Goal: Use online tool/utility: Use online tool/utility

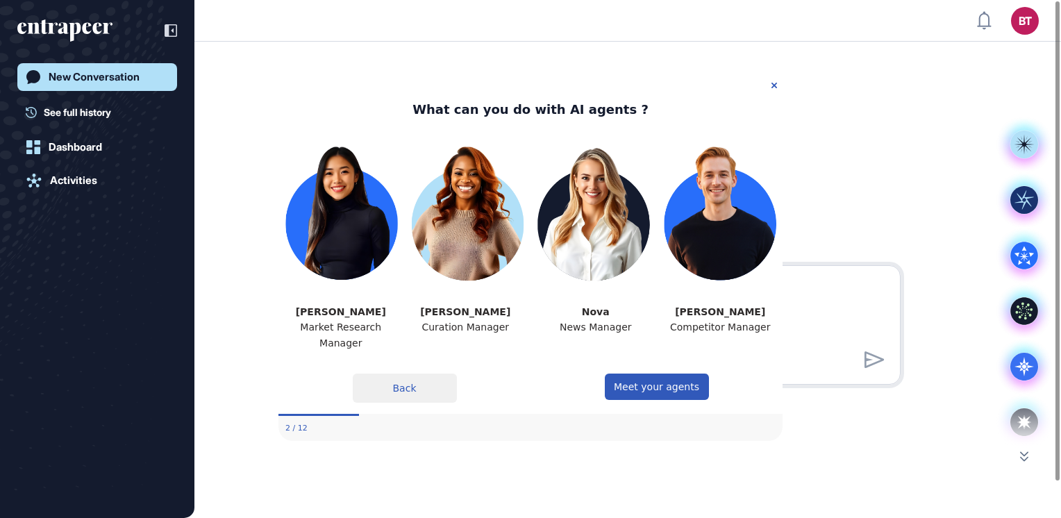
click at [414, 385] on button "Back" at bounding box center [405, 387] width 104 height 29
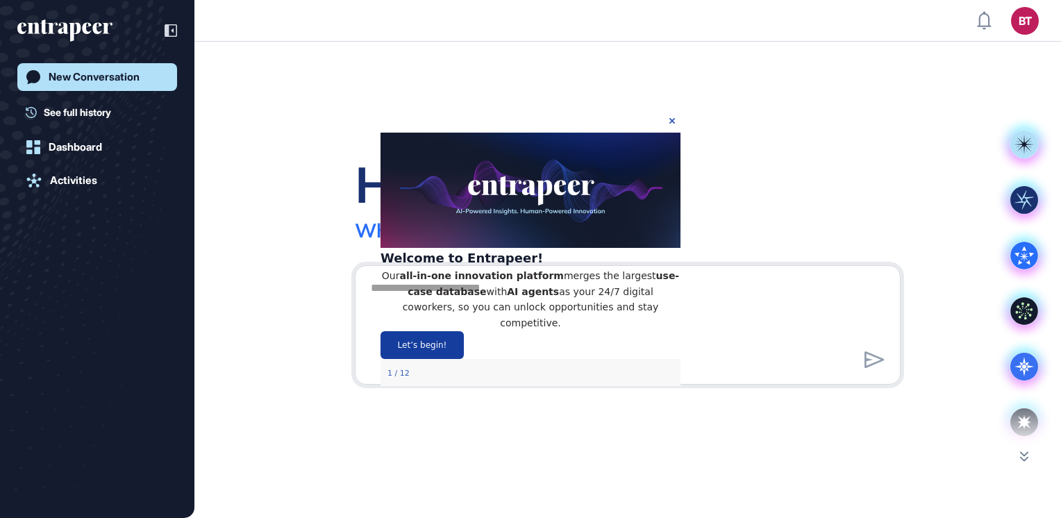
click at [464, 357] on button "Let’s begin!" at bounding box center [421, 344] width 83 height 28
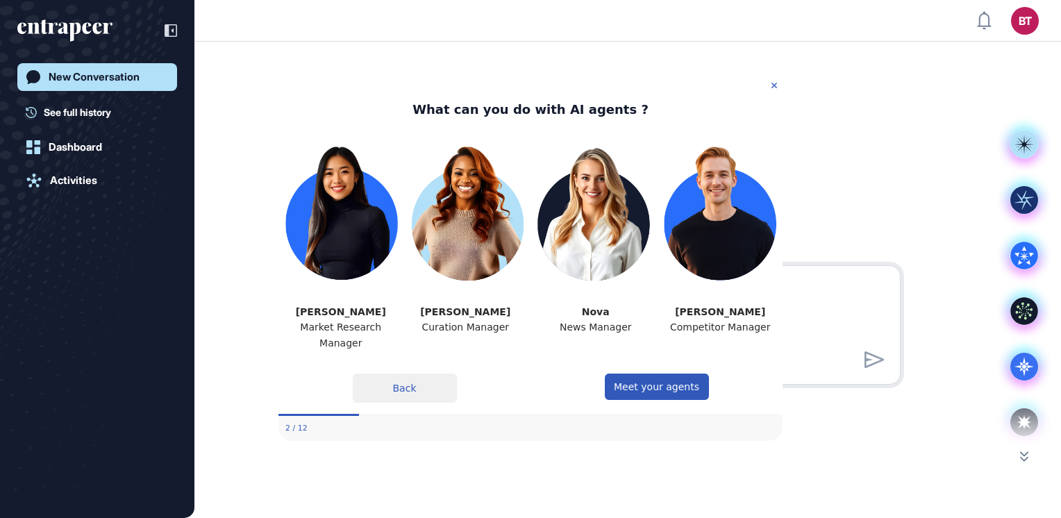
click at [771, 83] on icon "Close Preview" at bounding box center [774, 86] width 6 height 6
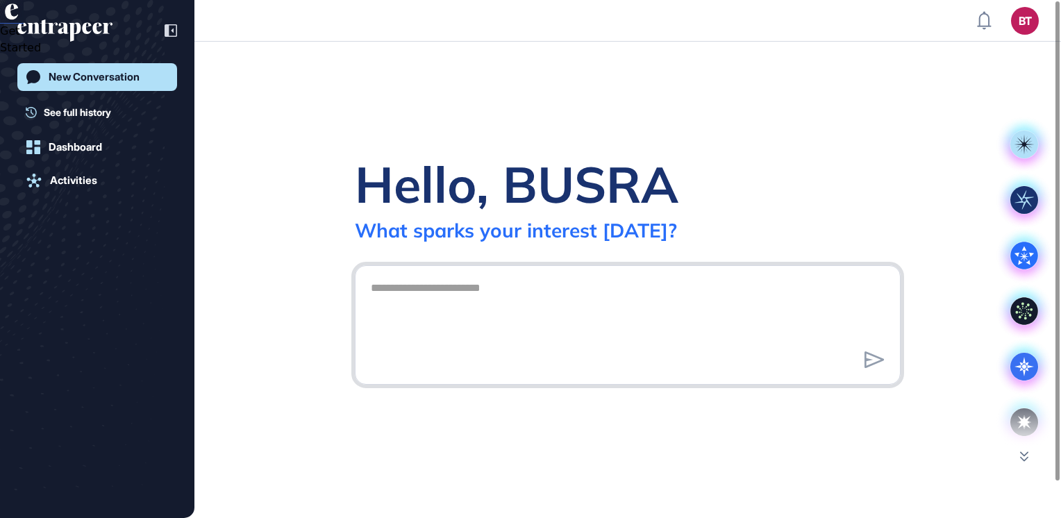
click at [411, 281] on textarea at bounding box center [627, 322] width 530 height 97
type textarea "**********"
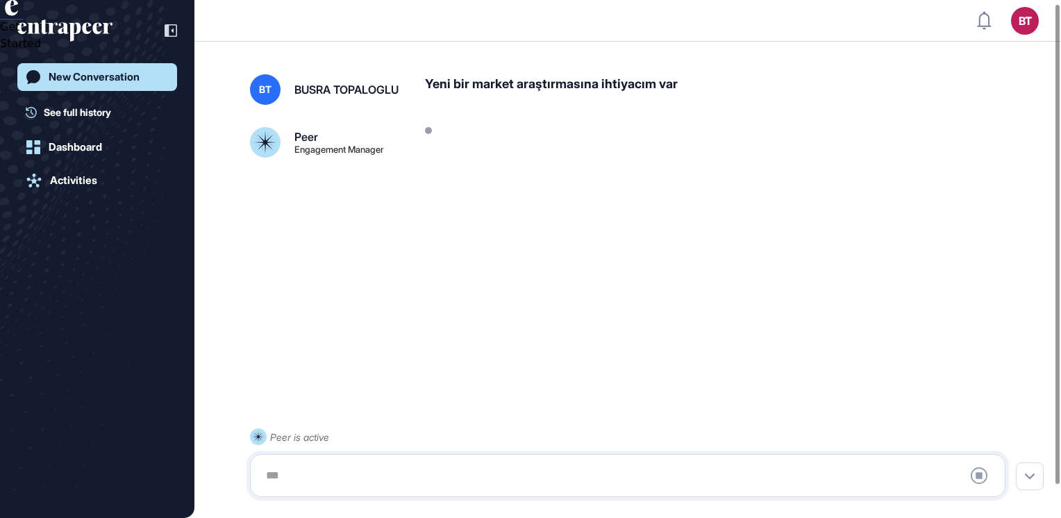
scroll to position [39, 0]
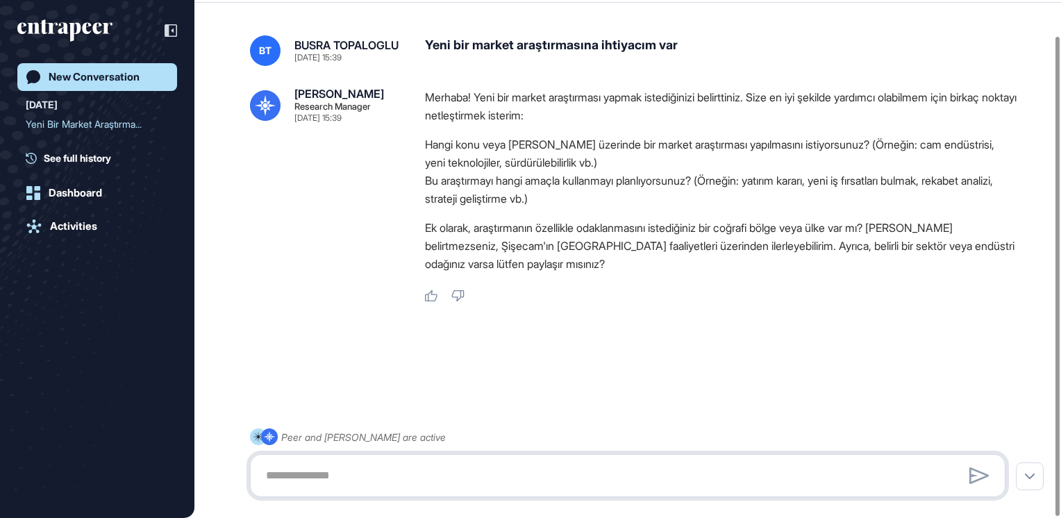
click at [379, 473] on textarea at bounding box center [628, 476] width 740 height 28
paste textarea "**********"
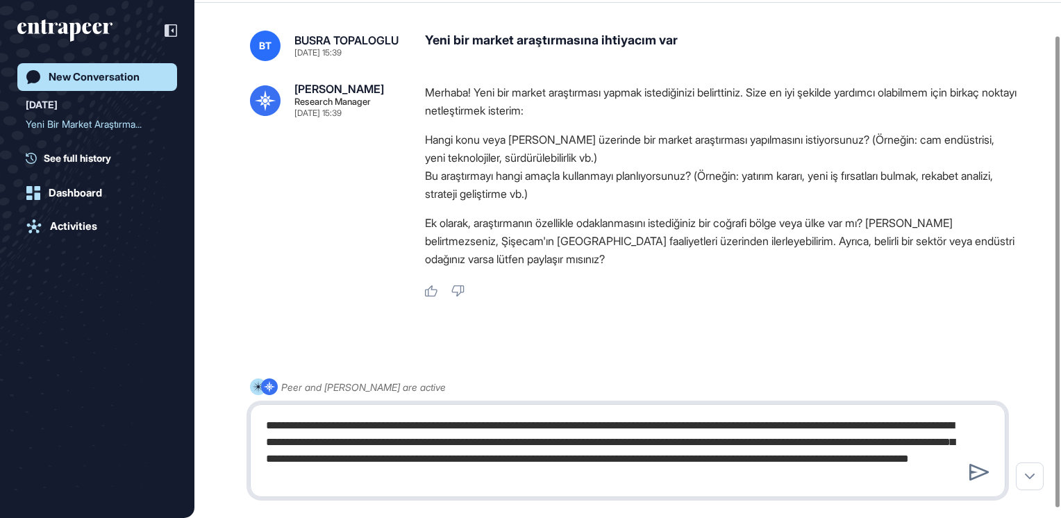
click at [854, 475] on textarea "**********" at bounding box center [628, 451] width 740 height 78
paste textarea "**********"
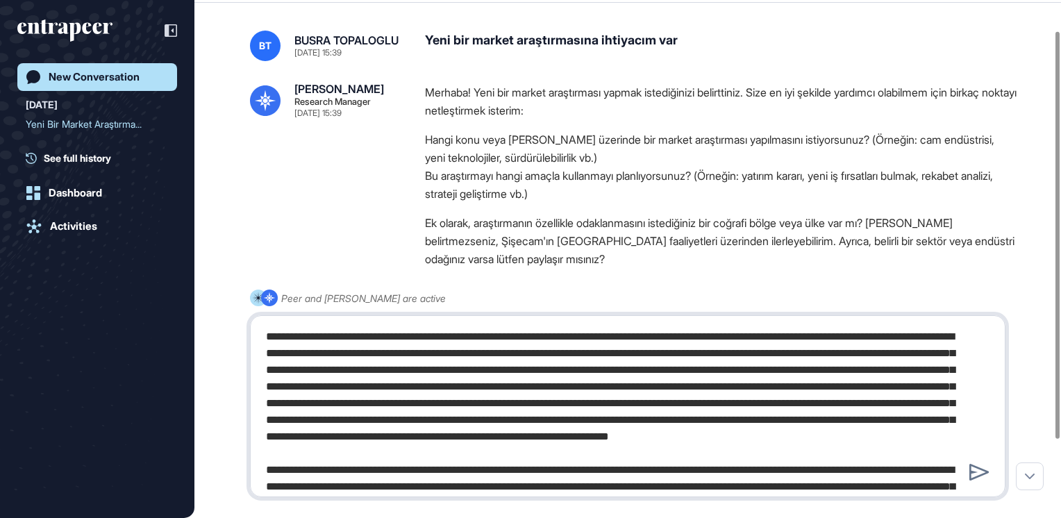
click at [816, 390] on textarea at bounding box center [628, 406] width 740 height 167
type textarea "**********"
click at [974, 469] on icon at bounding box center [979, 472] width 20 height 17
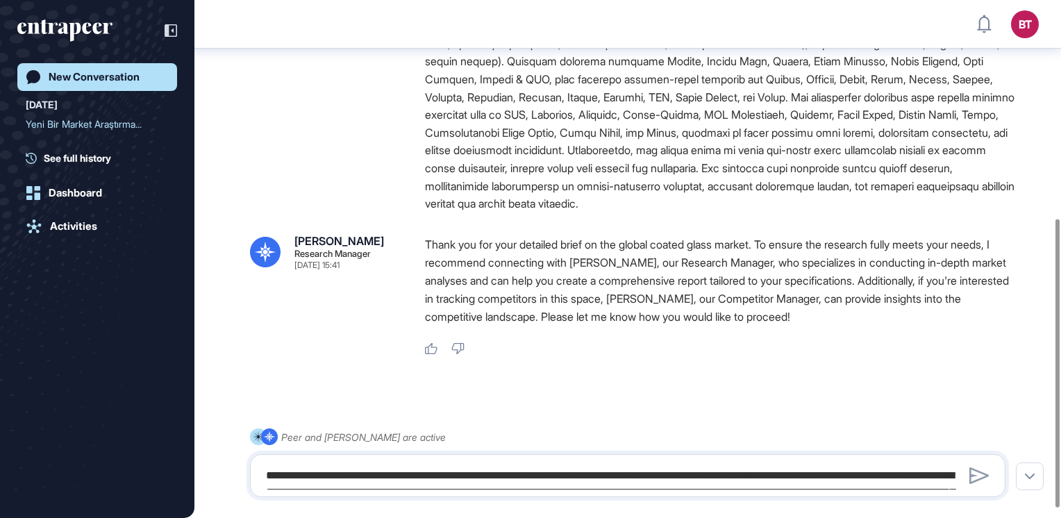
scroll to position [391, 0]
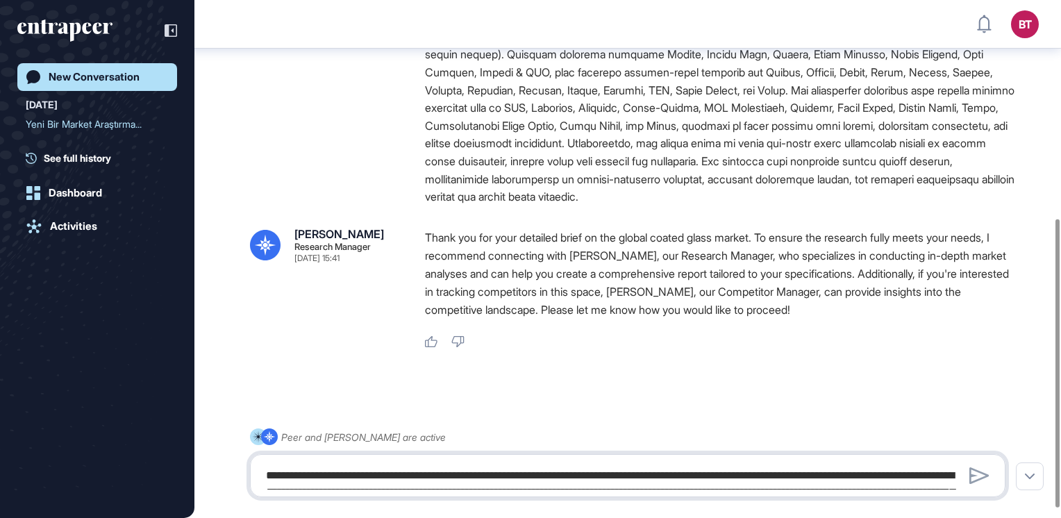
click at [486, 465] on textarea at bounding box center [628, 476] width 740 height 28
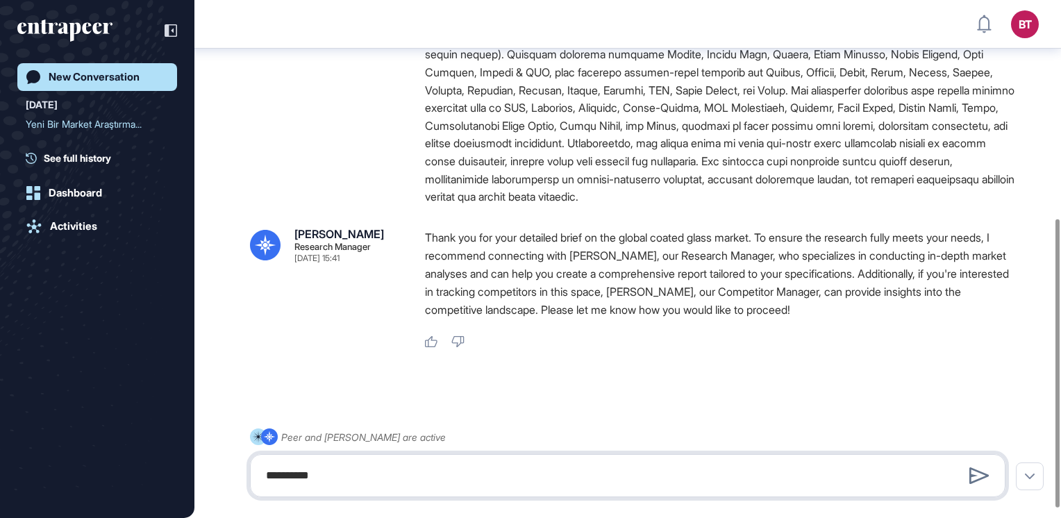
click at [295, 473] on textarea "**********" at bounding box center [628, 476] width 740 height 28
type textarea "**********"
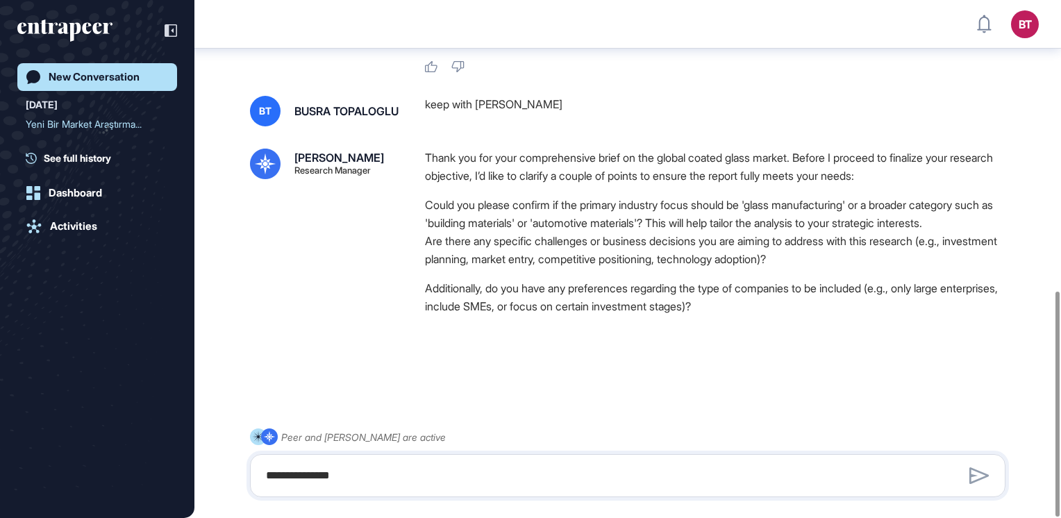
scroll to position [666, 0]
click at [344, 462] on textarea at bounding box center [628, 476] width 740 height 28
click at [376, 476] on textarea "**********" at bounding box center [628, 476] width 740 height 28
click at [448, 472] on textarea "**********" at bounding box center [628, 476] width 740 height 28
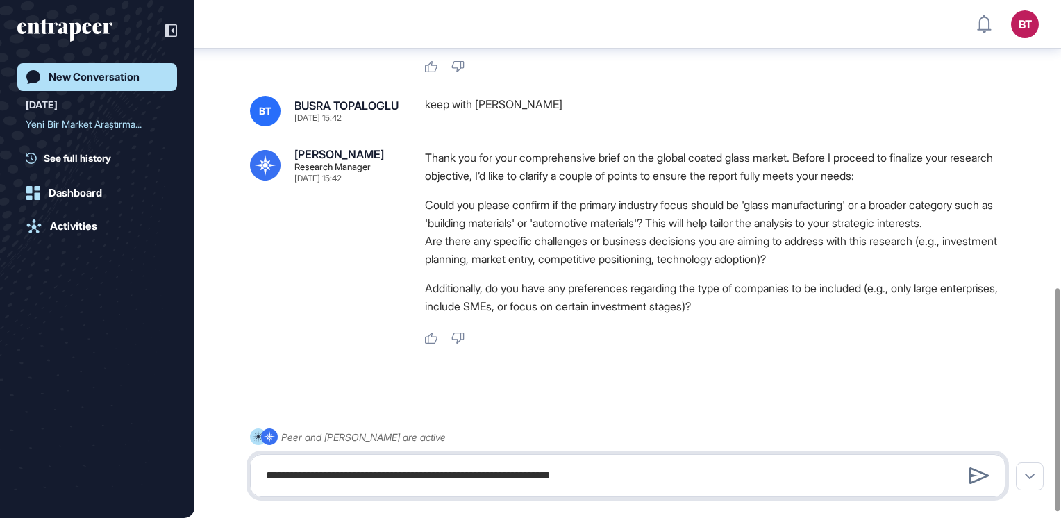
type textarea "**********"
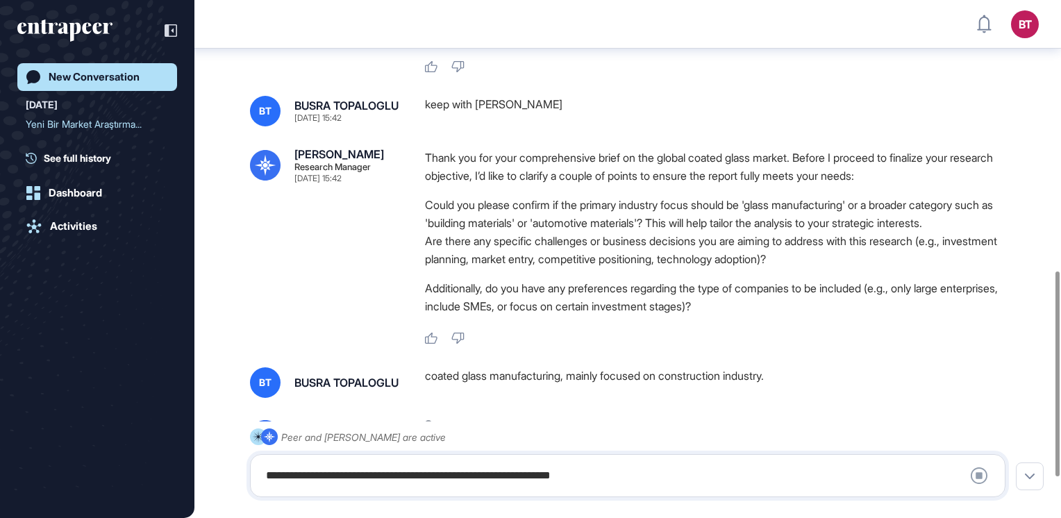
scroll to position [785, 0]
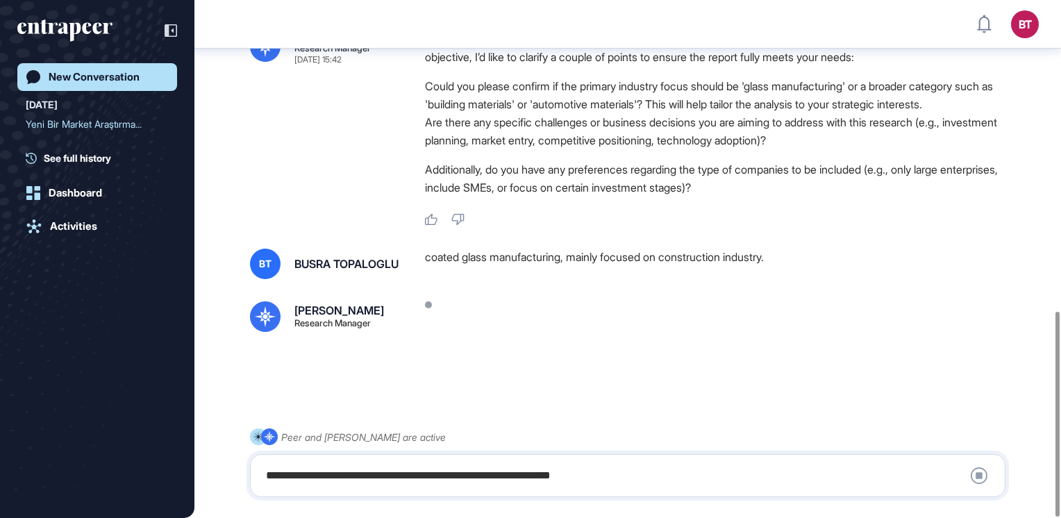
click at [425, 473] on div "**********" at bounding box center [628, 476] width 740 height 28
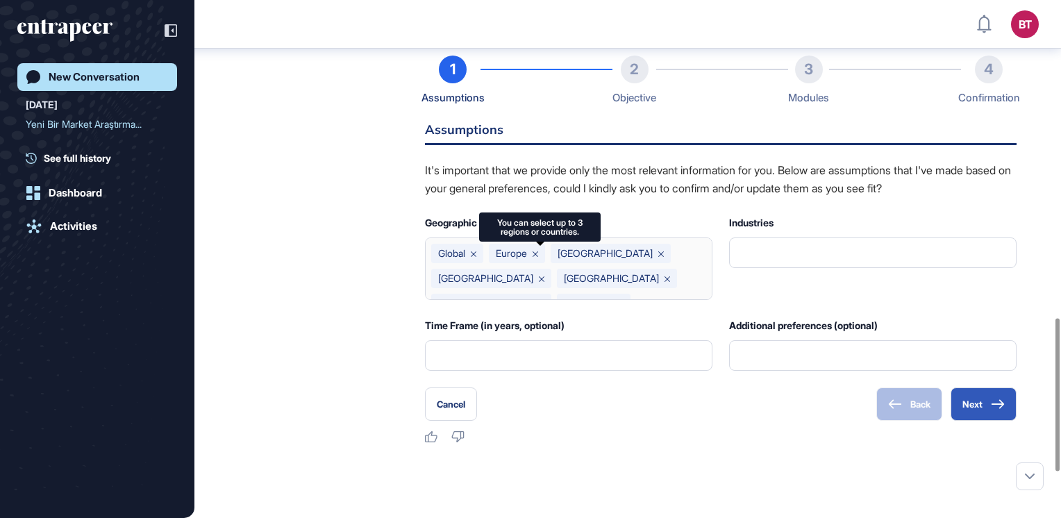
scroll to position [1066, 0]
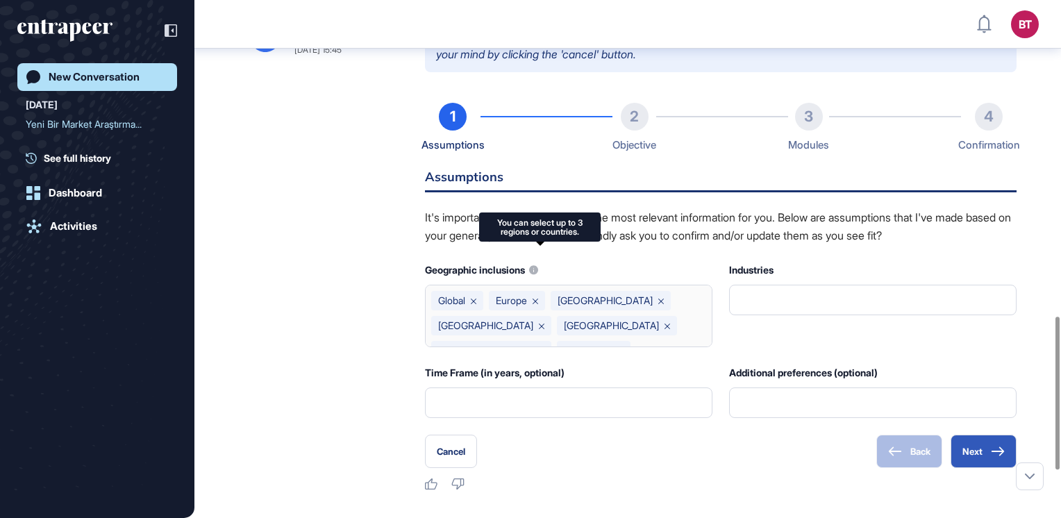
drag, startPoint x: 706, startPoint y: 308, endPoint x: 707, endPoint y: 319, distance: 10.4
click at [707, 319] on div "Global [GEOGRAPHIC_DATA] [GEOGRAPHIC_DATA] [GEOGRAPHIC_DATA] [GEOGRAPHIC_DATA] …" at bounding box center [568, 316] width 287 height 62
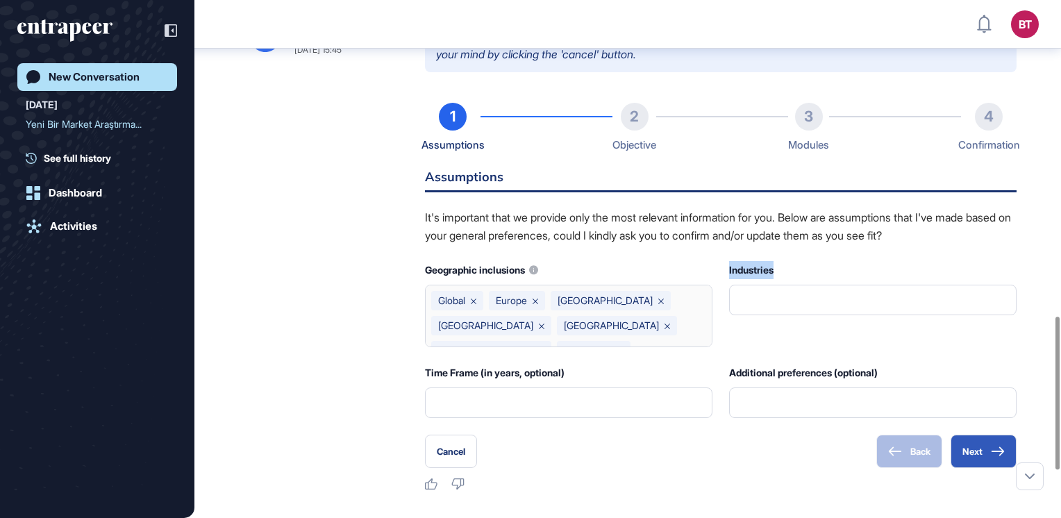
click at [707, 319] on div "Global [GEOGRAPHIC_DATA] [GEOGRAPHIC_DATA] [GEOGRAPHIC_DATA] [GEOGRAPHIC_DATA] …" at bounding box center [568, 316] width 287 height 62
click at [711, 319] on div "Global [GEOGRAPHIC_DATA] [GEOGRAPHIC_DATA] [GEOGRAPHIC_DATA] [GEOGRAPHIC_DATA] …" at bounding box center [568, 316] width 287 height 62
drag, startPoint x: 707, startPoint y: 303, endPoint x: 705, endPoint y: 337, distance: 34.8
click at [705, 337] on div "Global [GEOGRAPHIC_DATA] [GEOGRAPHIC_DATA] [GEOGRAPHIC_DATA] [GEOGRAPHIC_DATA] …" at bounding box center [568, 316] width 287 height 62
click at [707, 339] on div "Global [GEOGRAPHIC_DATA] [GEOGRAPHIC_DATA] [GEOGRAPHIC_DATA] [GEOGRAPHIC_DATA] …" at bounding box center [568, 316] width 287 height 62
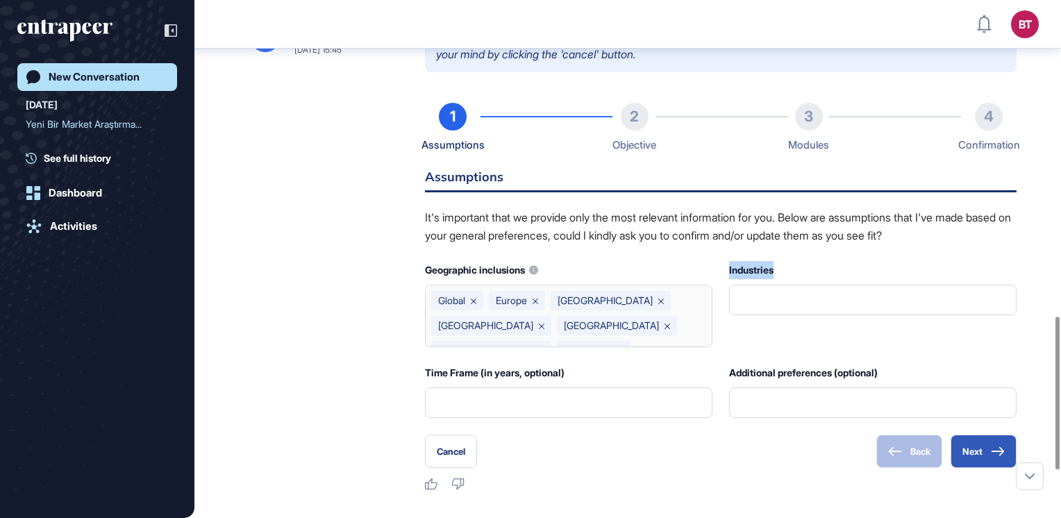
click at [707, 339] on div "Global [GEOGRAPHIC_DATA] [GEOGRAPHIC_DATA] [GEOGRAPHIC_DATA] [GEOGRAPHIC_DATA] …" at bounding box center [568, 316] width 287 height 62
drag, startPoint x: 707, startPoint y: 298, endPoint x: 708, endPoint y: 307, distance: 8.4
click at [708, 307] on div "Global [GEOGRAPHIC_DATA] [GEOGRAPHIC_DATA] [GEOGRAPHIC_DATA] [GEOGRAPHIC_DATA] …" at bounding box center [568, 316] width 287 height 62
drag, startPoint x: 708, startPoint y: 307, endPoint x: 708, endPoint y: 321, distance: 13.9
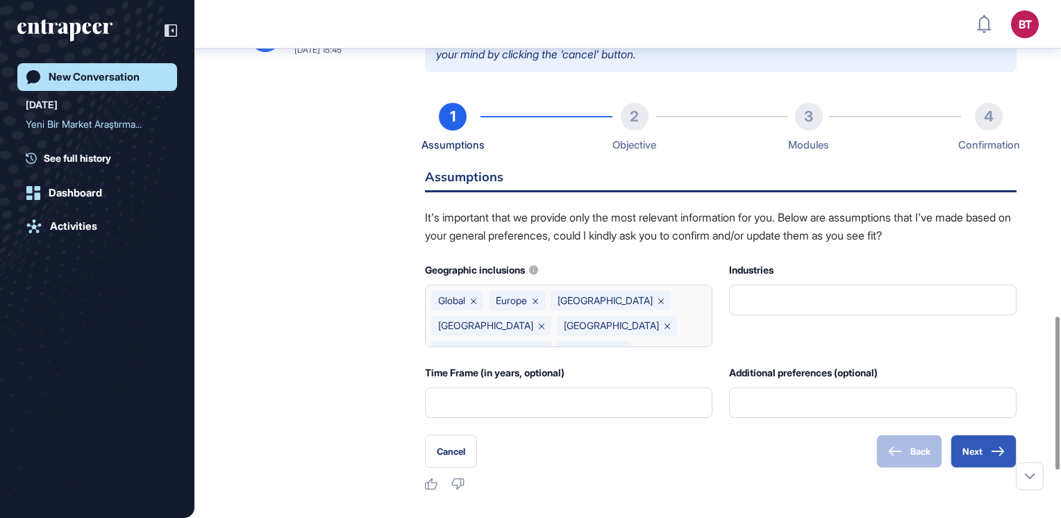
click at [708, 321] on div "Global [GEOGRAPHIC_DATA] [GEOGRAPHIC_DATA] [GEOGRAPHIC_DATA] [GEOGRAPHIC_DATA] …" at bounding box center [568, 316] width 287 height 62
drag, startPoint x: 709, startPoint y: 295, endPoint x: 908, endPoint y: 368, distance: 212.1
click at [908, 368] on div "Geographic inclusions Global [GEOGRAPHIC_DATA] [GEOGRAPHIC_DATA] [GEOGRAPHIC_DA…" at bounding box center [720, 339] width 591 height 157
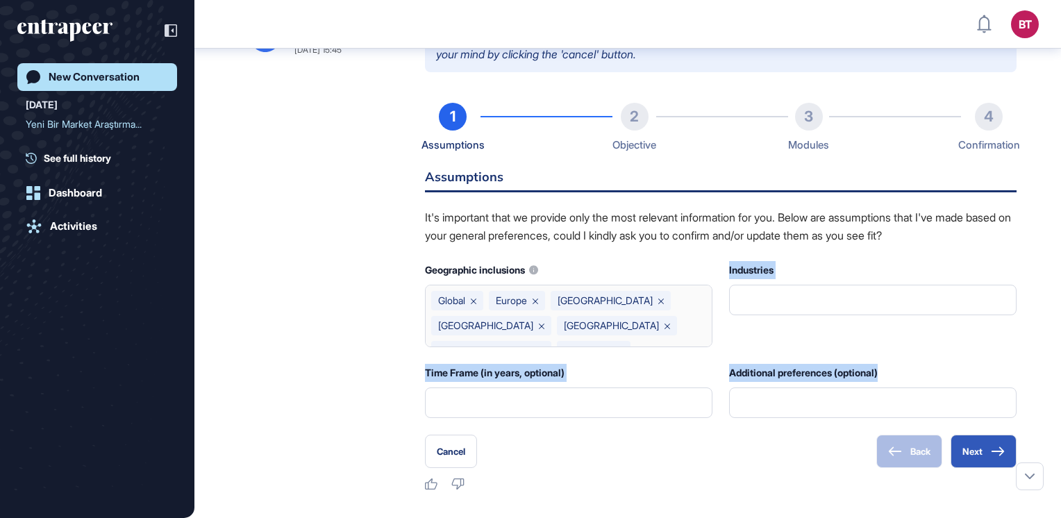
drag, startPoint x: 908, startPoint y: 368, endPoint x: 897, endPoint y: 360, distance: 13.5
click at [897, 360] on div "Geographic inclusions Global [GEOGRAPHIC_DATA] [GEOGRAPHIC_DATA] [GEOGRAPHIC_DA…" at bounding box center [720, 339] width 591 height 157
click at [877, 374] on div "Additional preferences (optional)" at bounding box center [872, 373] width 287 height 18
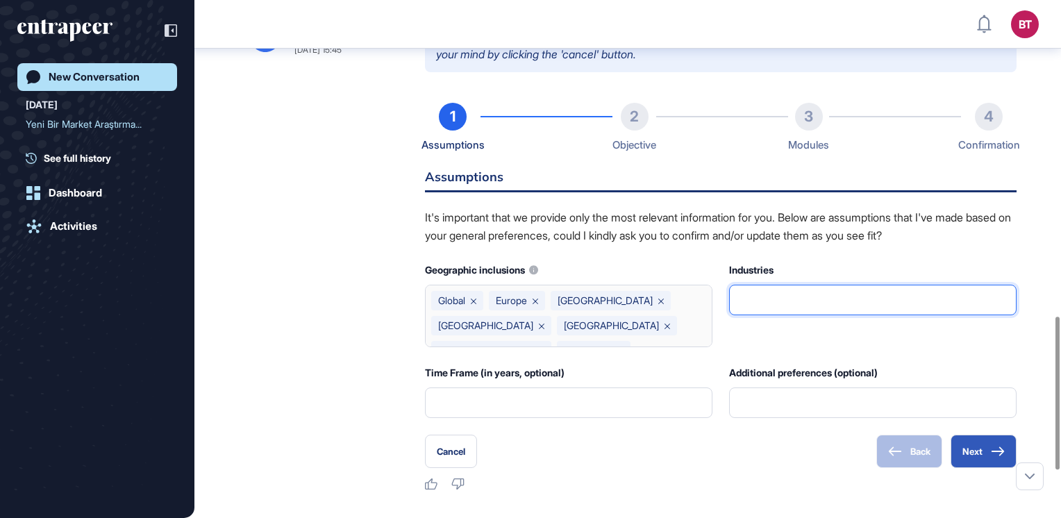
click at [829, 301] on input "text" at bounding box center [872, 299] width 269 height 29
click at [978, 451] on button "Next" at bounding box center [983, 451] width 66 height 33
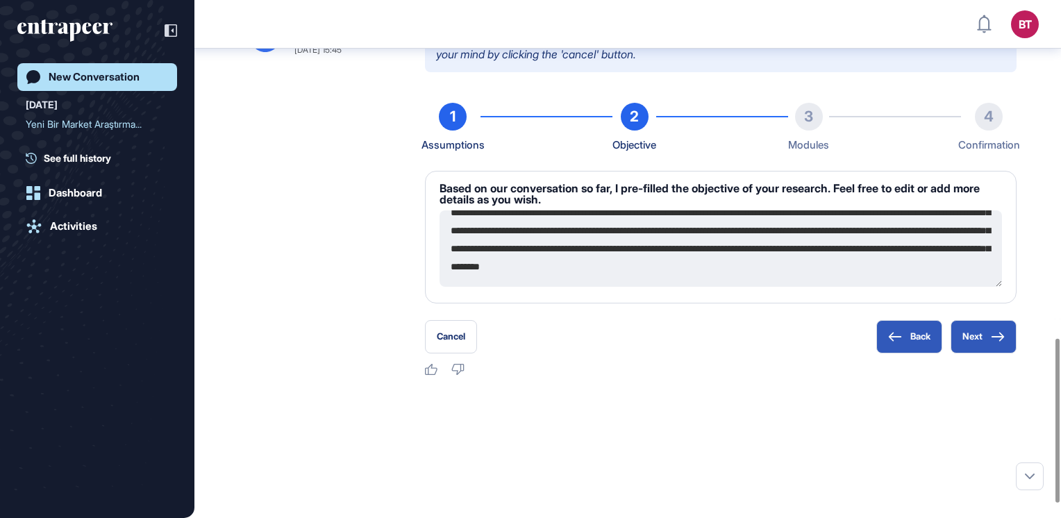
scroll to position [133, 0]
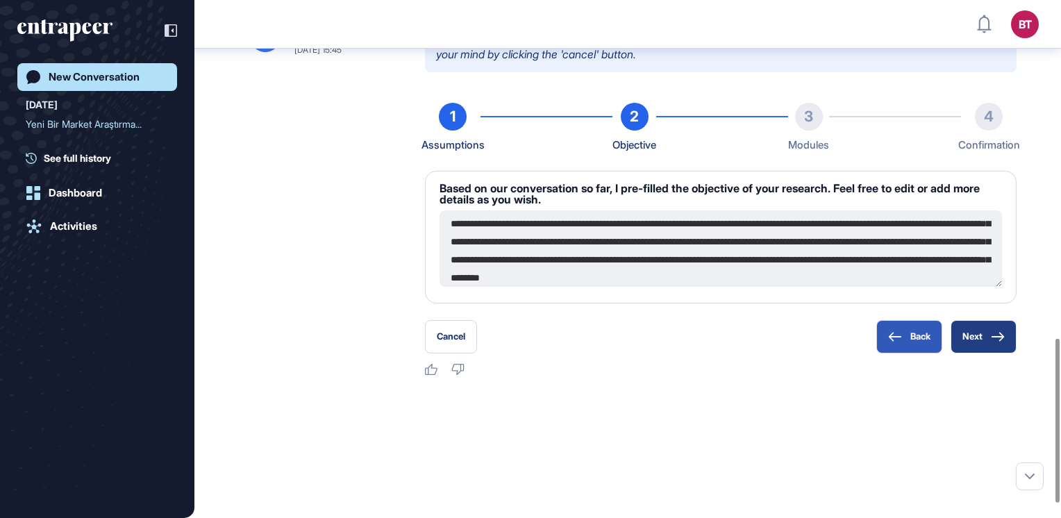
click at [980, 334] on button "Next" at bounding box center [983, 336] width 66 height 33
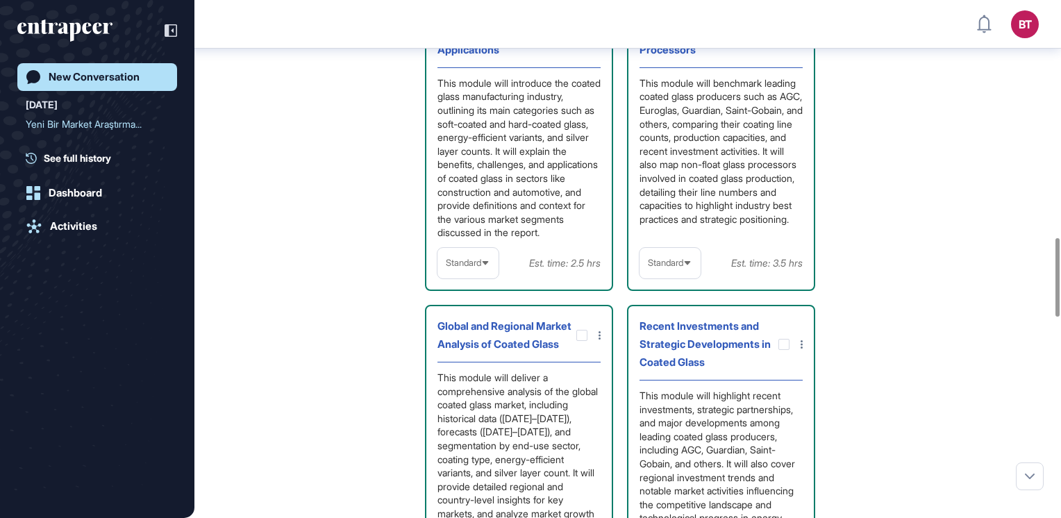
scroll to position [1558, 0]
click at [481, 269] on span "Standard" at bounding box center [463, 264] width 35 height 10
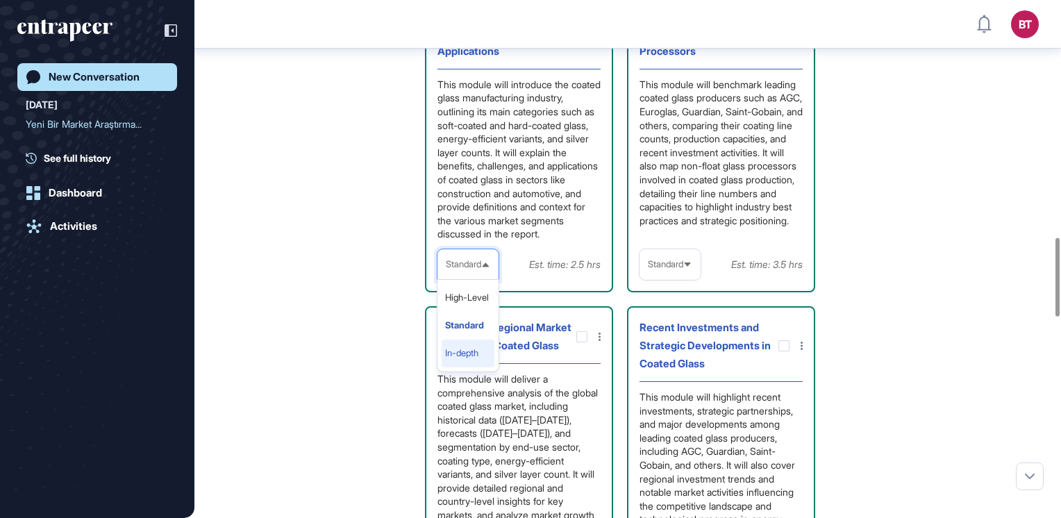
click at [477, 365] on li "In-depth" at bounding box center [467, 353] width 53 height 28
drag, startPoint x: 534, startPoint y: 278, endPoint x: 586, endPoint y: 273, distance: 51.6
click at [586, 273] on div "Est. time: 5 hrs" at bounding box center [569, 264] width 64 height 18
click at [484, 269] on icon at bounding box center [483, 264] width 9 height 9
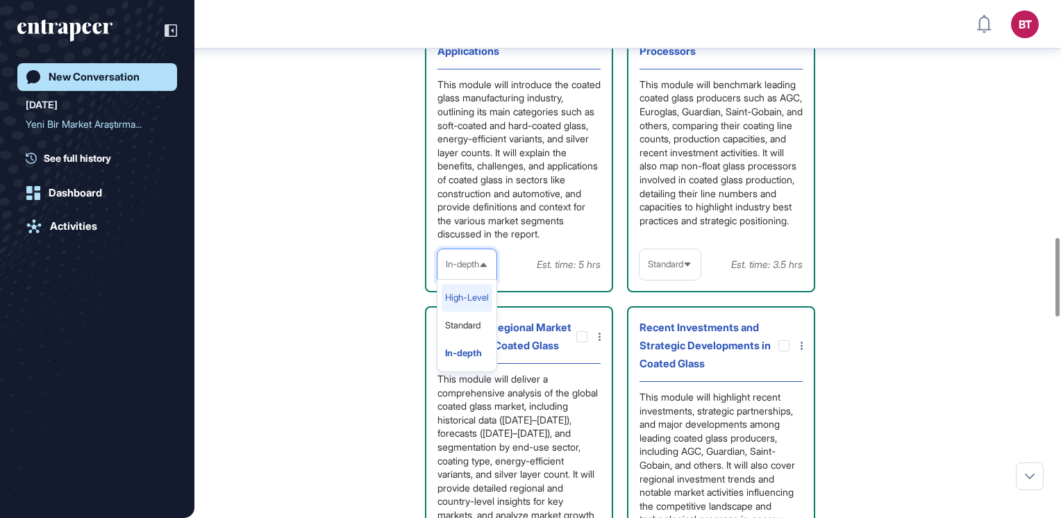
click at [476, 305] on li "High-Level" at bounding box center [466, 298] width 51 height 28
click at [494, 265] on div "High-Level" at bounding box center [471, 264] width 69 height 27
click at [475, 339] on li "Standard" at bounding box center [471, 326] width 61 height 28
click at [678, 269] on span "Standard" at bounding box center [665, 264] width 35 height 10
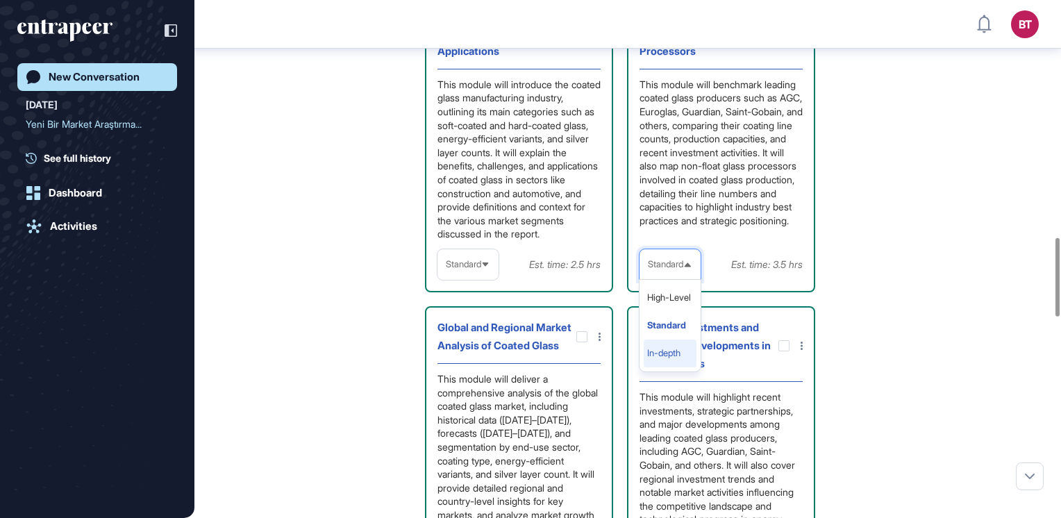
click at [677, 367] on li "In-depth" at bounding box center [669, 353] width 53 height 28
click at [681, 269] on span "In-depth" at bounding box center [664, 264] width 33 height 10
click at [677, 339] on li "Standard" at bounding box center [668, 326] width 51 height 28
click at [854, 292] on div "Overview of Coated Glass Manufacturing and Applications This module will introd…" at bounding box center [720, 460] width 591 height 933
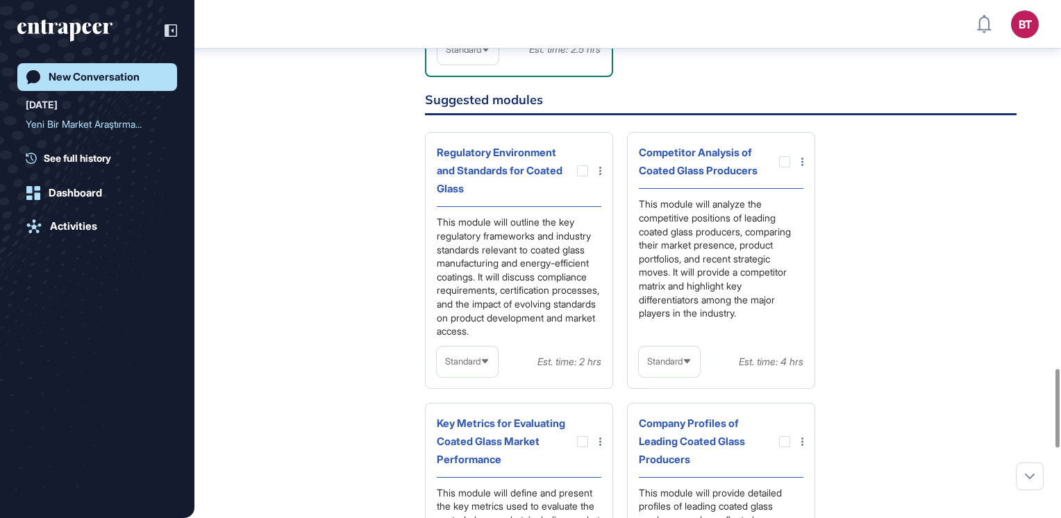
scroll to position [2423, 0]
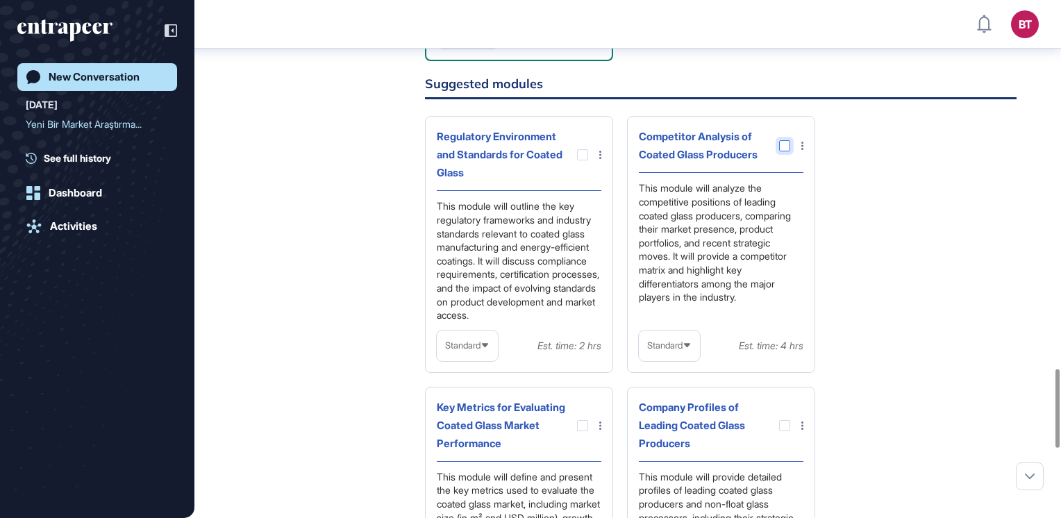
click at [786, 151] on div at bounding box center [784, 145] width 11 height 11
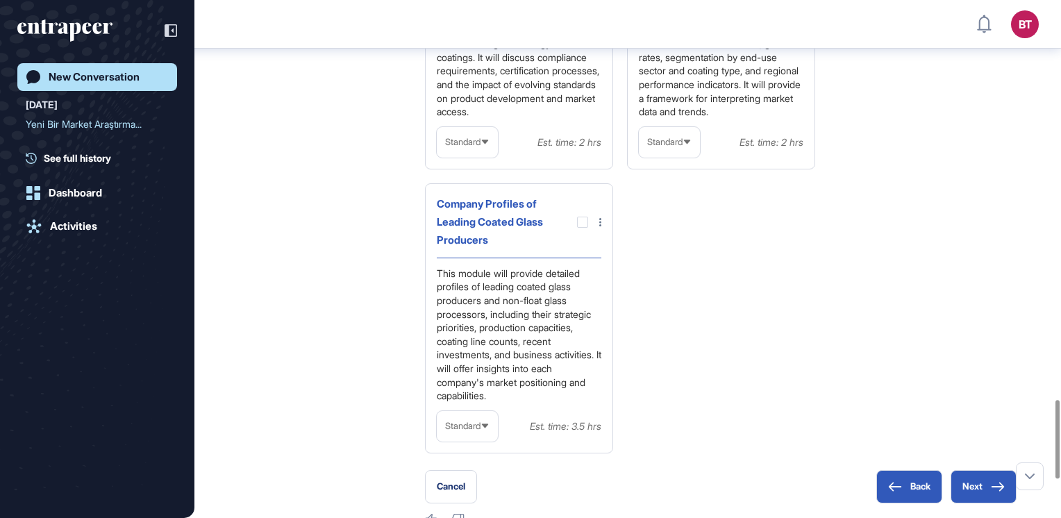
scroll to position [2626, 0]
click at [577, 228] on div at bounding box center [582, 222] width 11 height 11
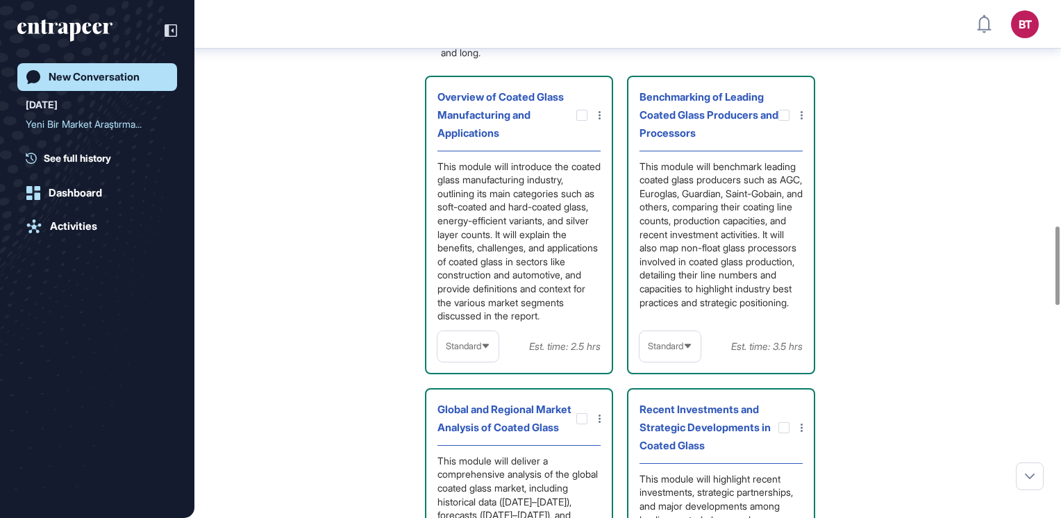
scroll to position [1489, 0]
click at [679, 359] on div "Standard" at bounding box center [669, 345] width 61 height 27
click at [680, 445] on li "In-depth" at bounding box center [669, 435] width 53 height 28
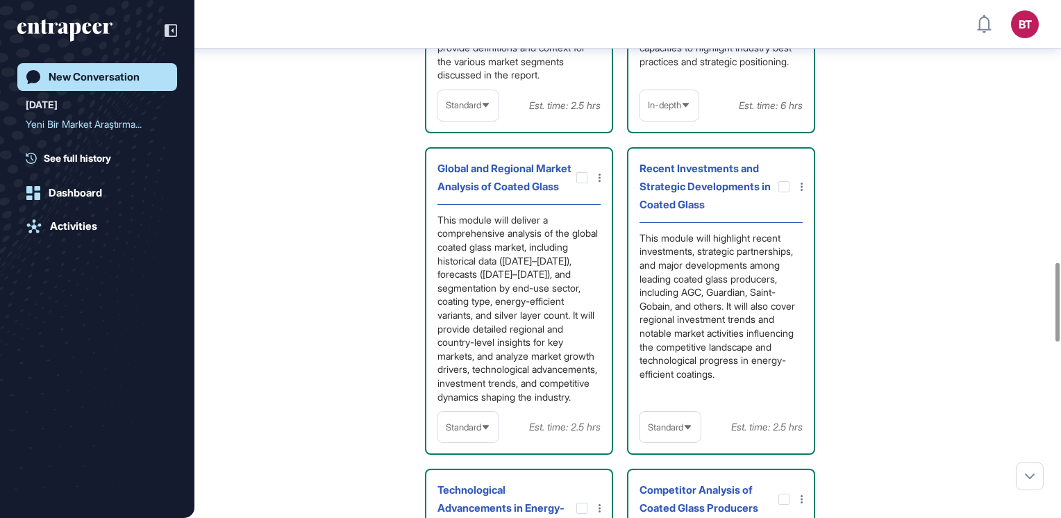
scroll to position [1747, 0]
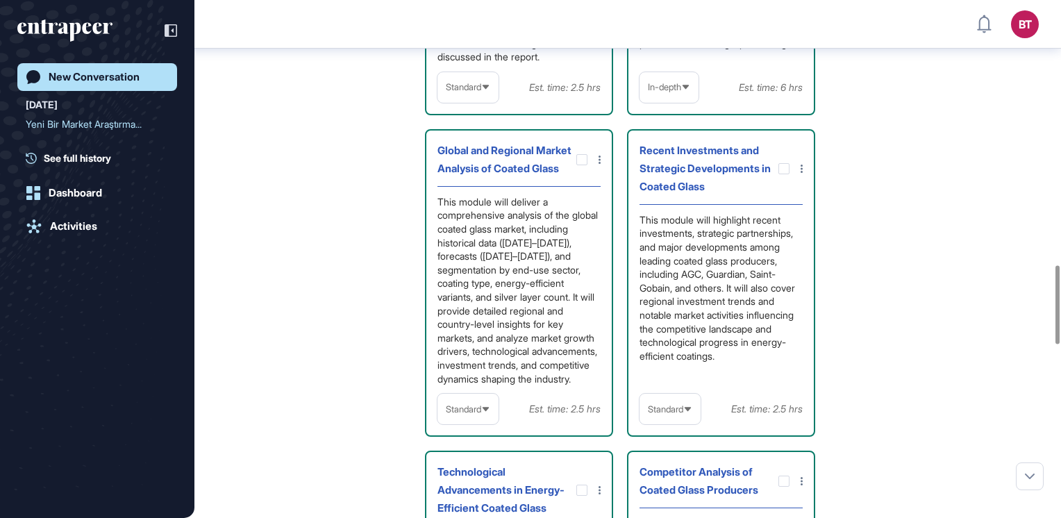
click at [471, 423] on div "Standard" at bounding box center [467, 409] width 61 height 27
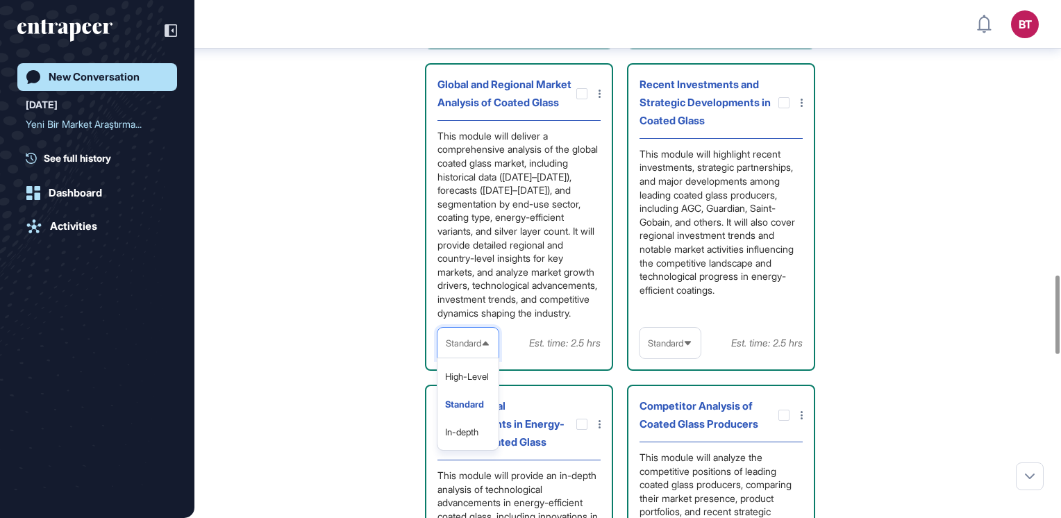
scroll to position [1814, 0]
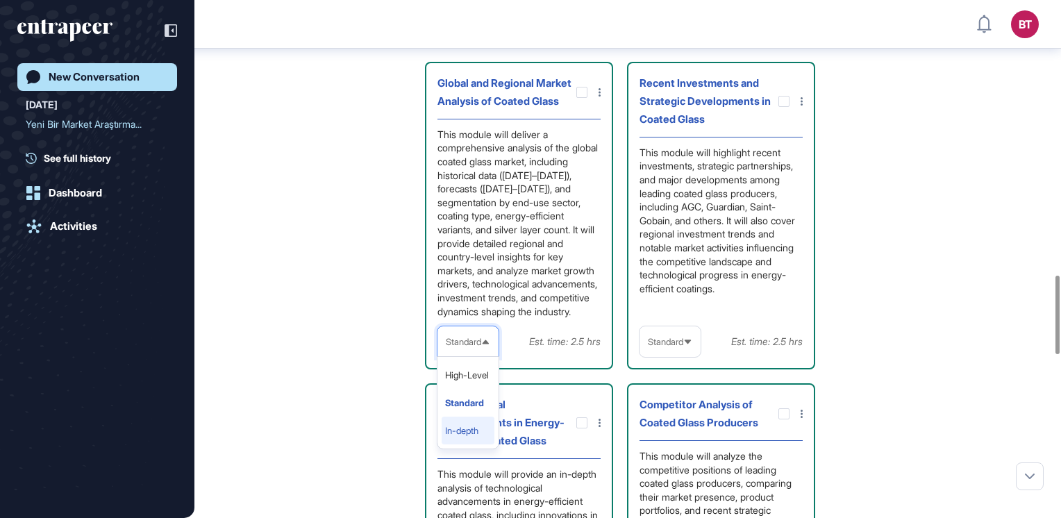
click at [469, 444] on li "In-depth" at bounding box center [467, 430] width 53 height 28
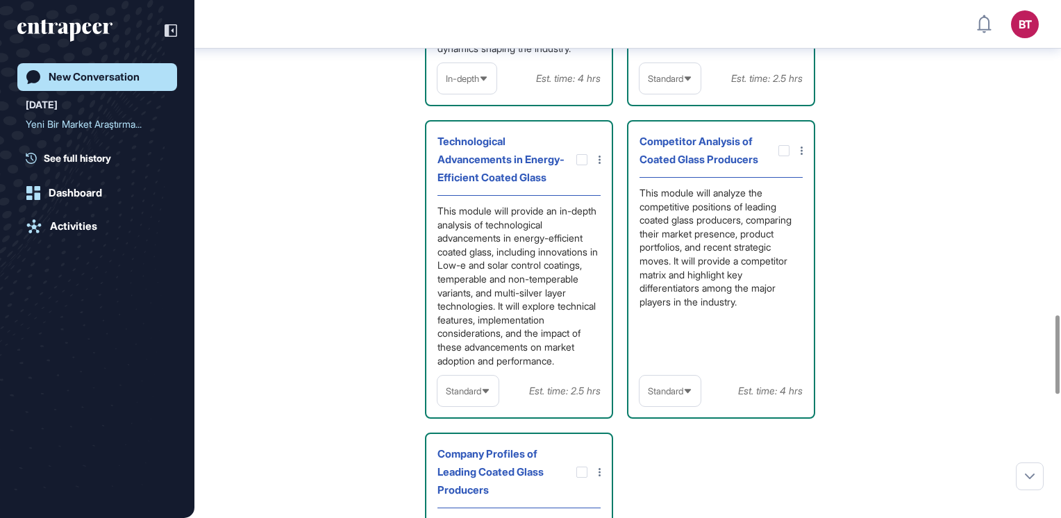
scroll to position [2077, 0]
click at [686, 396] on icon at bounding box center [687, 391] width 9 height 9
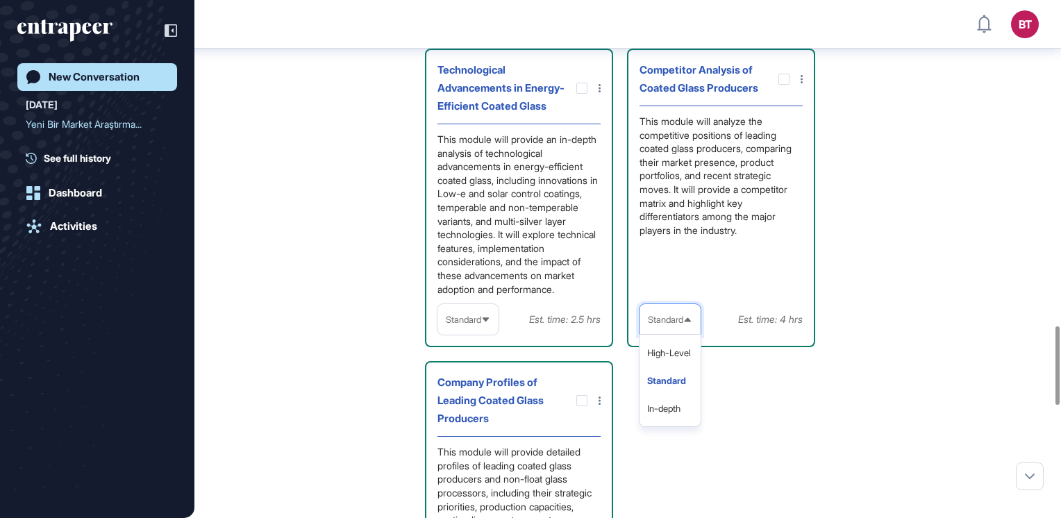
scroll to position [2149, 0]
click at [683, 422] on li "In-depth" at bounding box center [669, 408] width 53 height 28
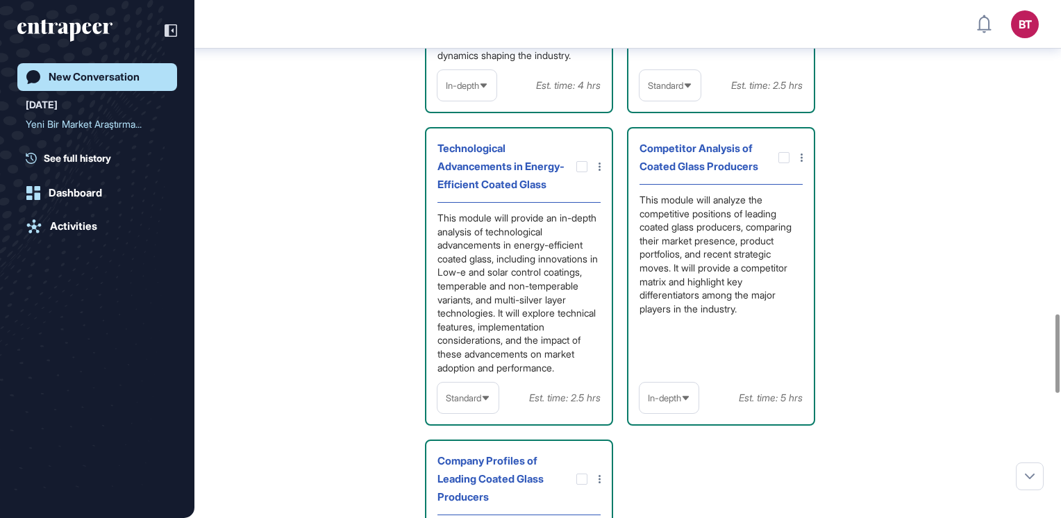
scroll to position [2073, 0]
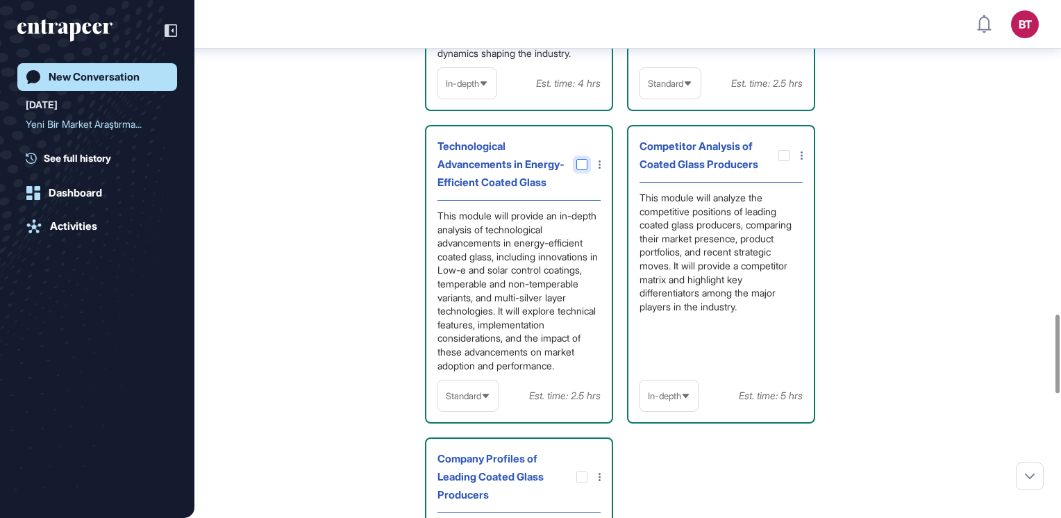
click at [0, 0] on icon at bounding box center [0, 0] width 0 height 0
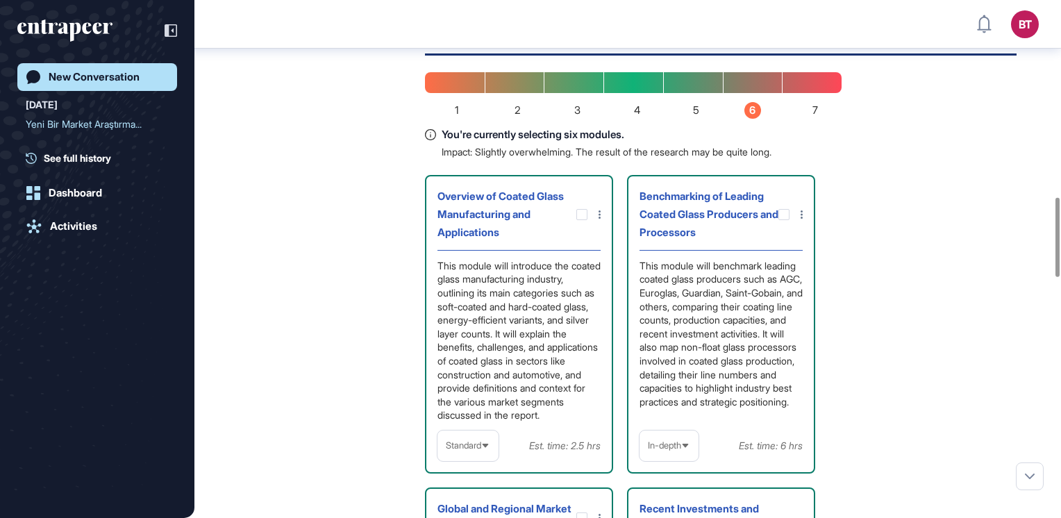
scroll to position [1288, 0]
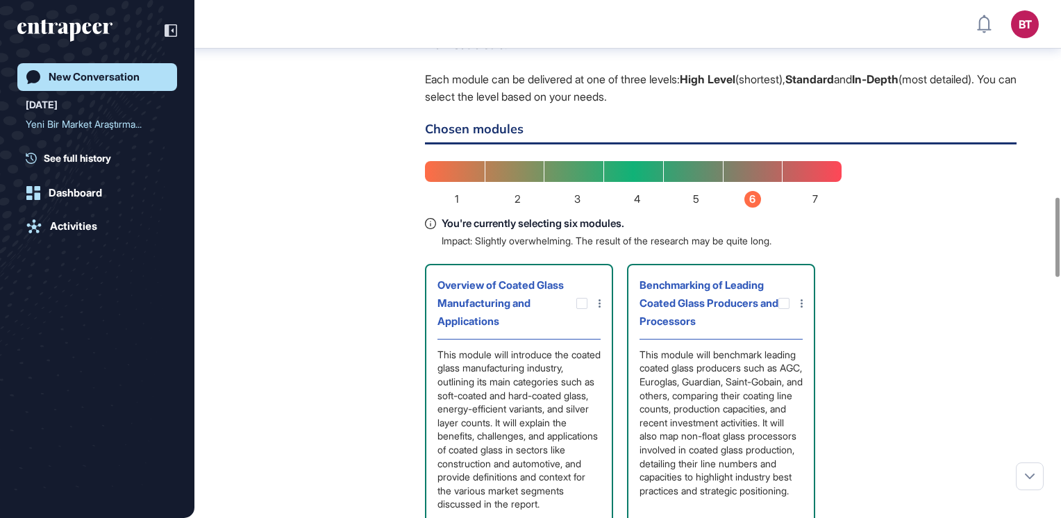
click at [599, 304] on icon at bounding box center [599, 303] width 2 height 8
click at [894, 346] on div at bounding box center [530, 259] width 1061 height 518
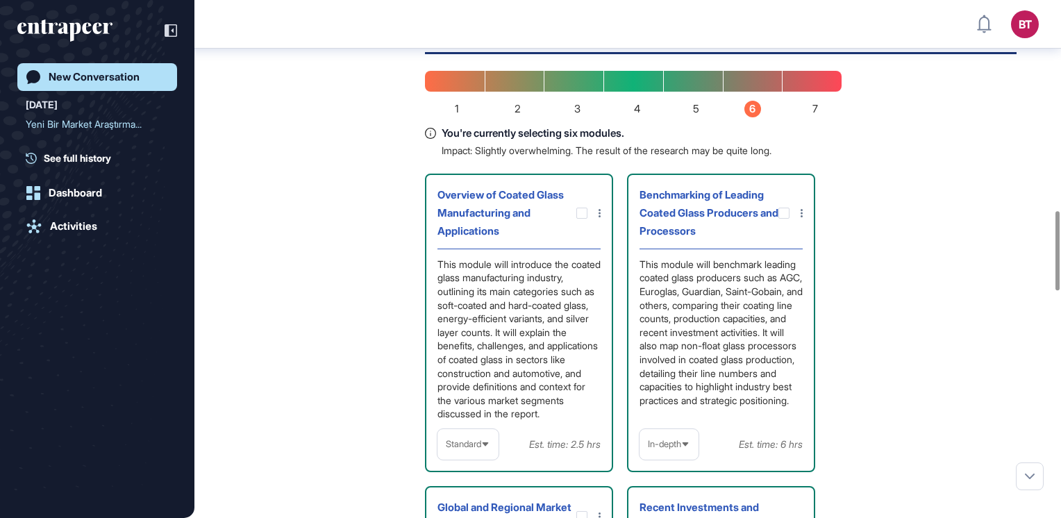
scroll to position [1380, 0]
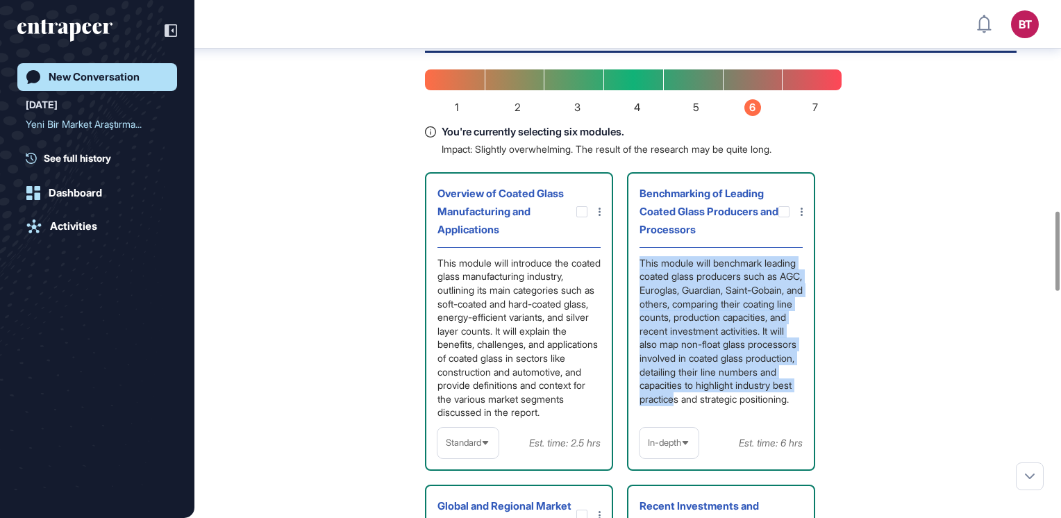
drag, startPoint x: 641, startPoint y: 264, endPoint x: 736, endPoint y: 411, distance: 174.6
click at [736, 411] on div "This module will benchmark leading coated glass producers such as AGC, Euroglas…" at bounding box center [720, 337] width 163 height 163
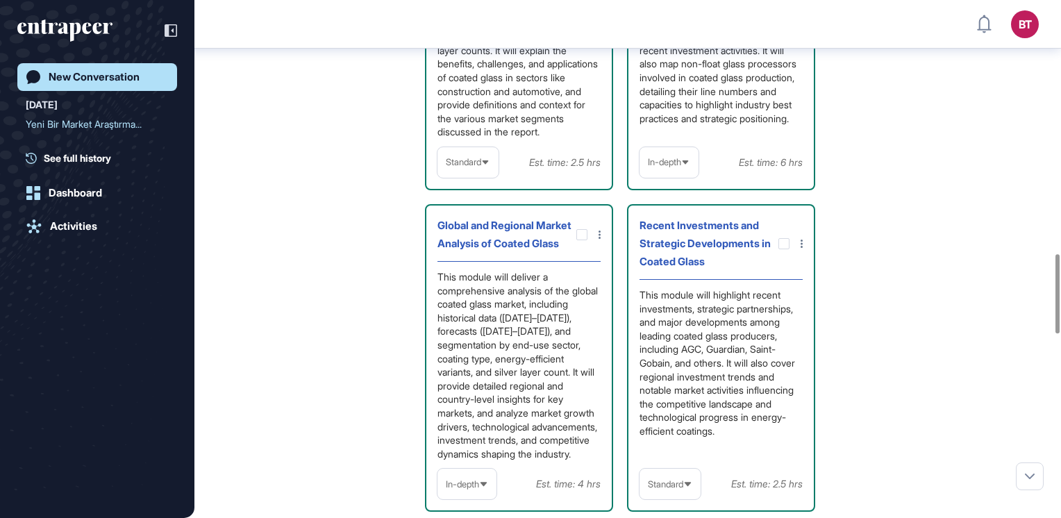
click at [871, 144] on div "Overview of Coated Glass Manufacturing and Applications This module will introd…" at bounding box center [720, 344] width 591 height 905
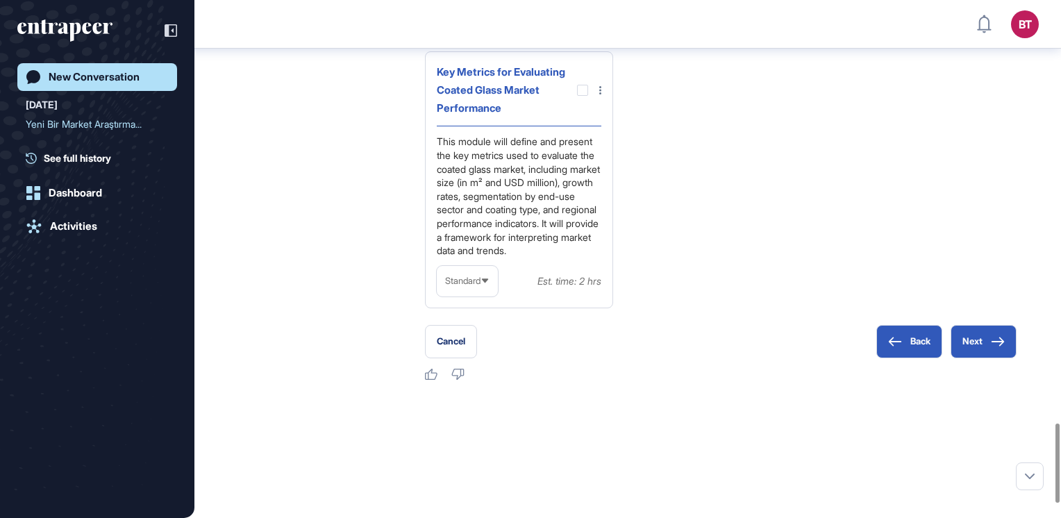
scroll to position [2774, 0]
click at [986, 356] on button "Next" at bounding box center [983, 339] width 66 height 33
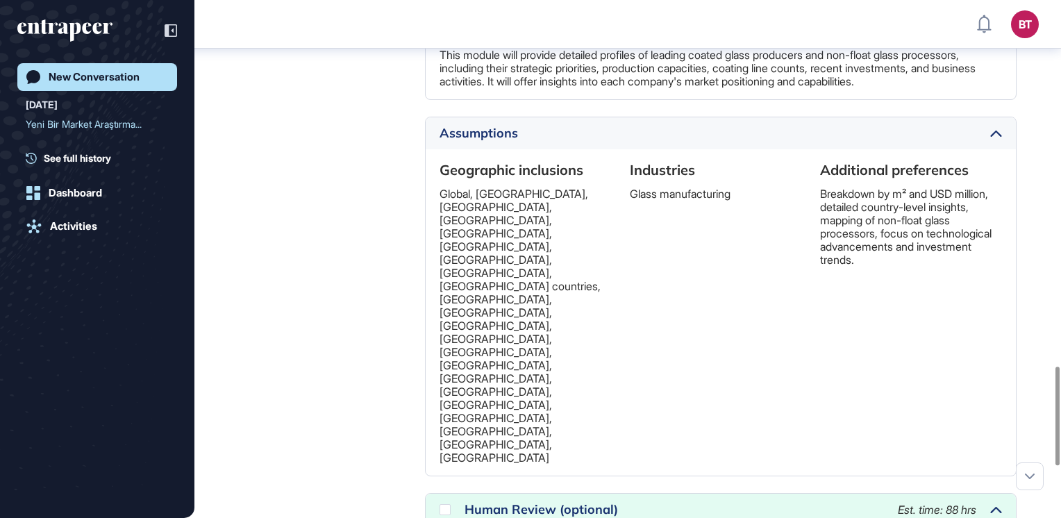
scroll to position [1921, 0]
click at [0, 0] on icon at bounding box center [0, 0] width 0 height 0
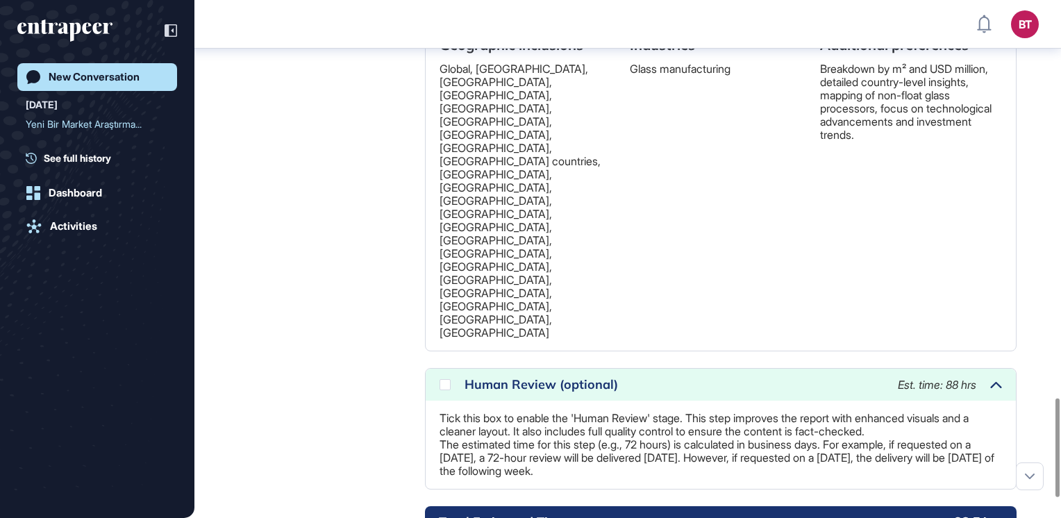
scroll to position [2095, 0]
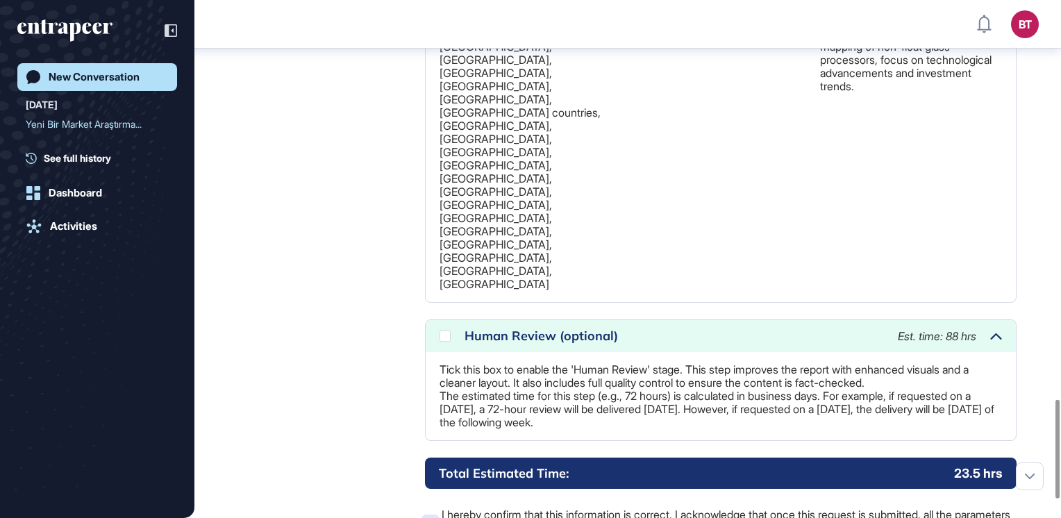
click at [431, 517] on div at bounding box center [430, 523] width 11 height 11
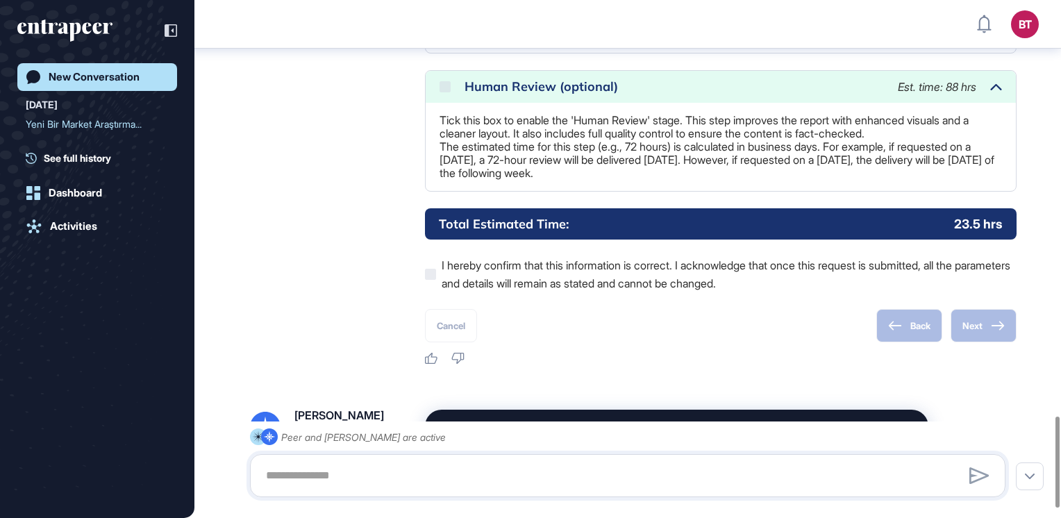
scroll to position [2365, 0]
